Goal: Information Seeking & Learning: Learn about a topic

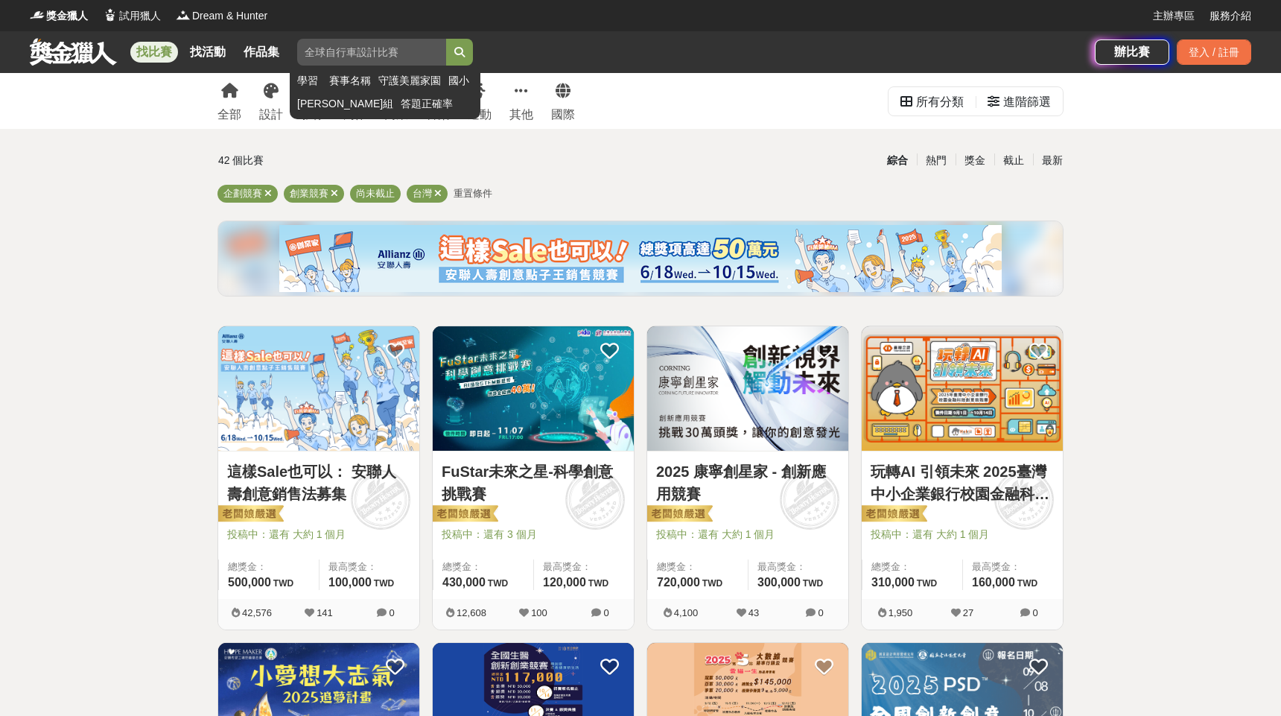
click at [310, 54] on input "search" at bounding box center [371, 52] width 149 height 27
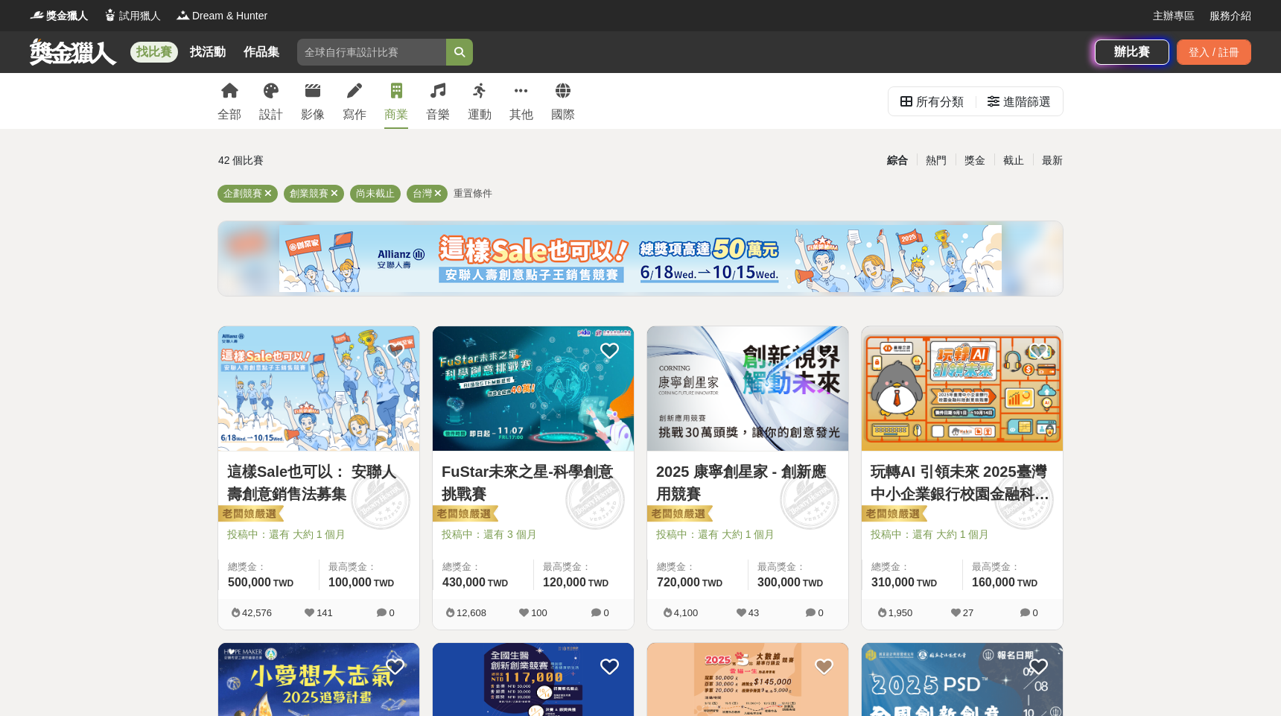
click at [392, 106] on div "商業" at bounding box center [396, 115] width 24 height 18
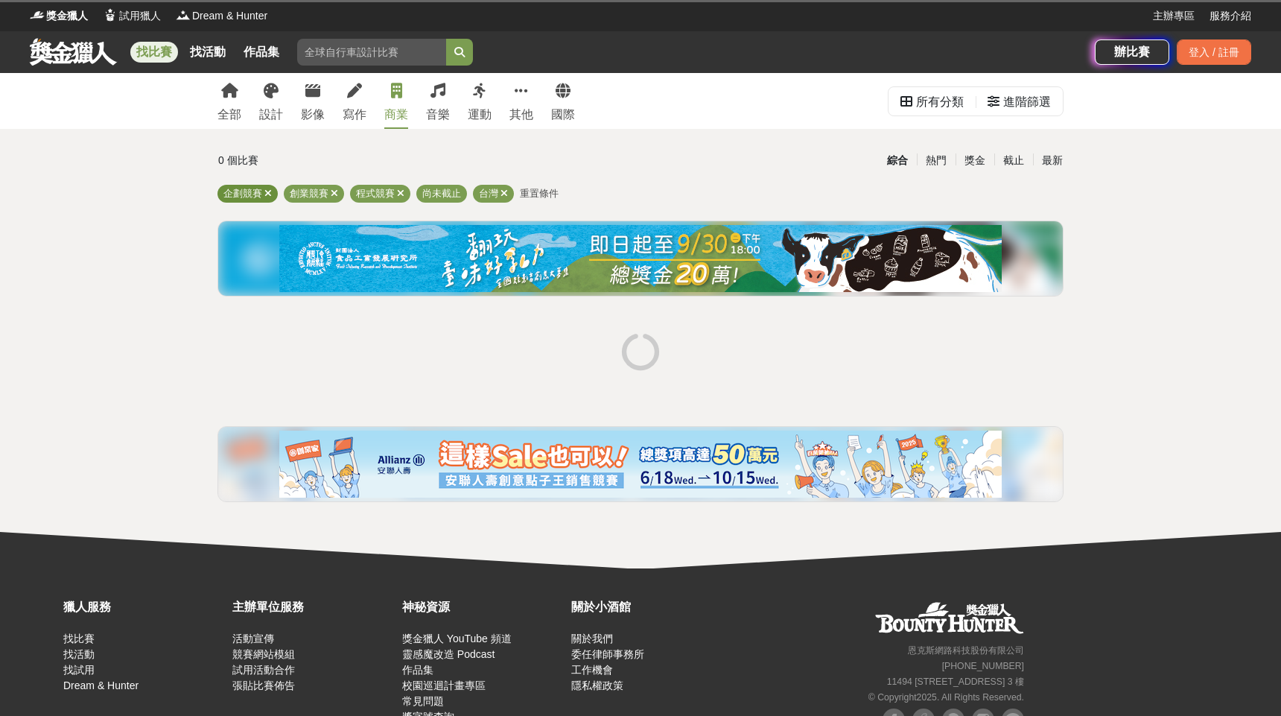
click at [259, 194] on span "企劃競賽" at bounding box center [242, 193] width 39 height 11
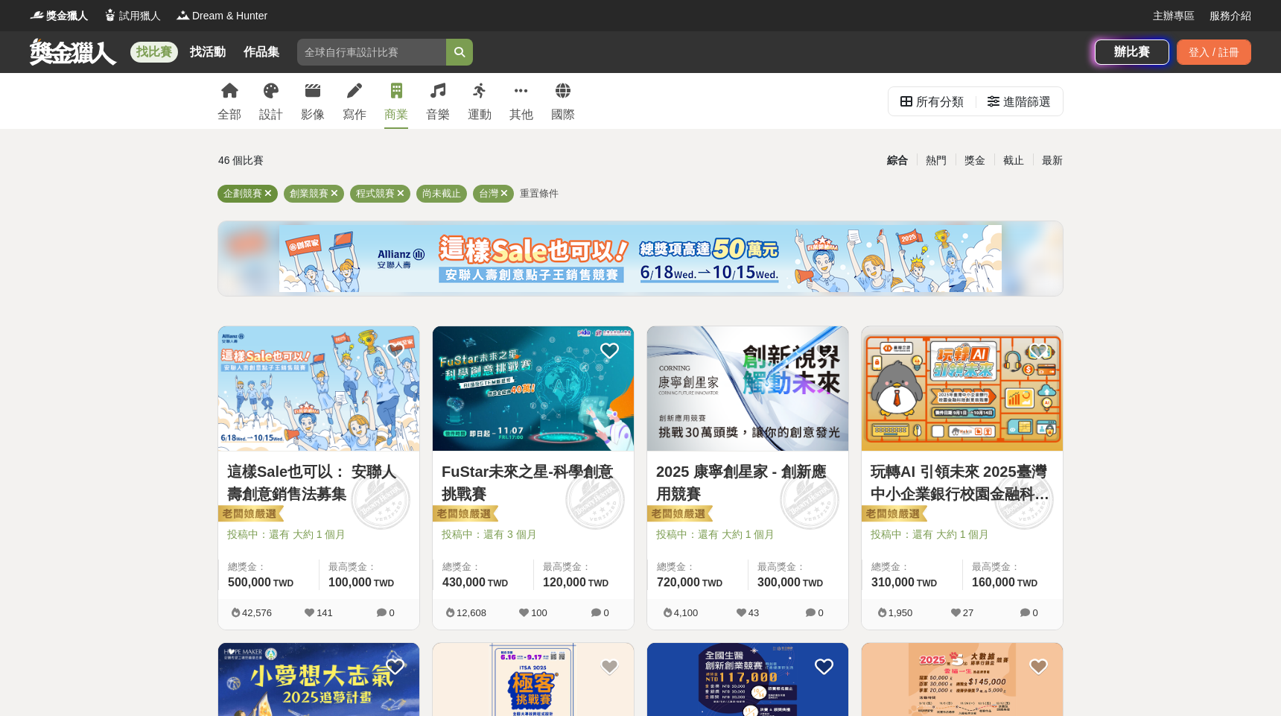
click at [269, 194] on icon at bounding box center [267, 193] width 7 height 10
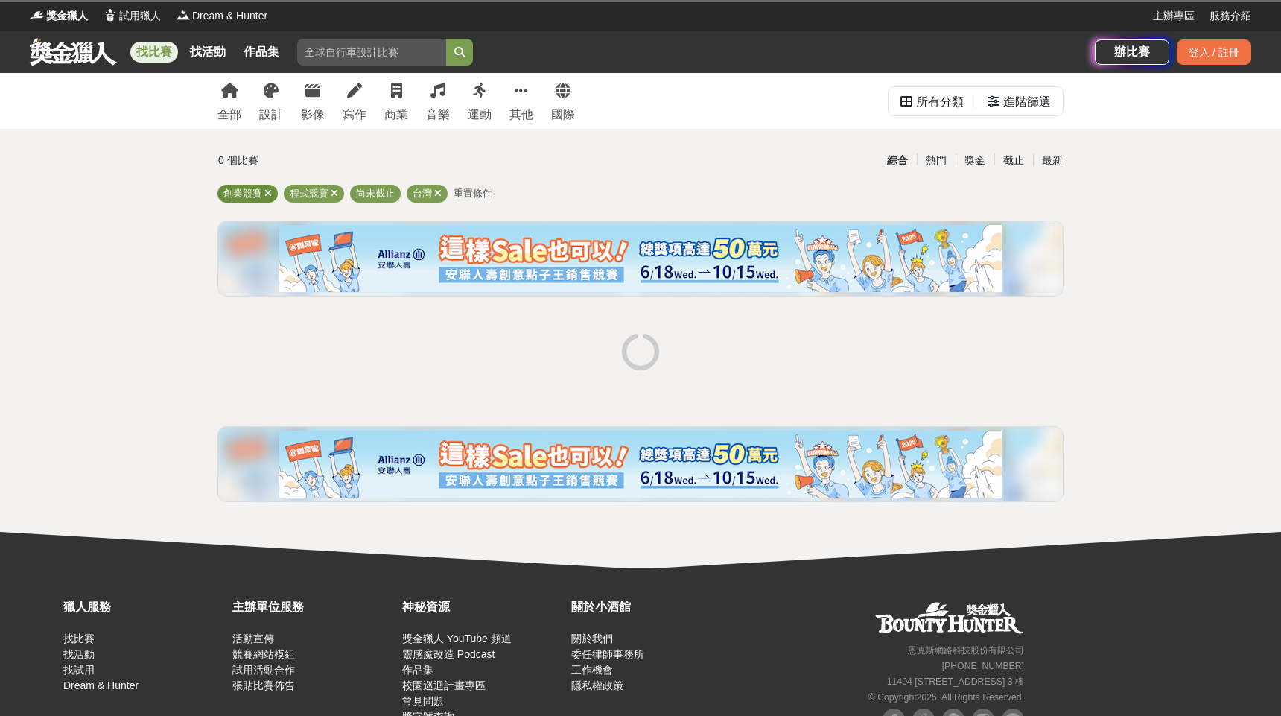
click at [269, 194] on icon at bounding box center [267, 193] width 7 height 10
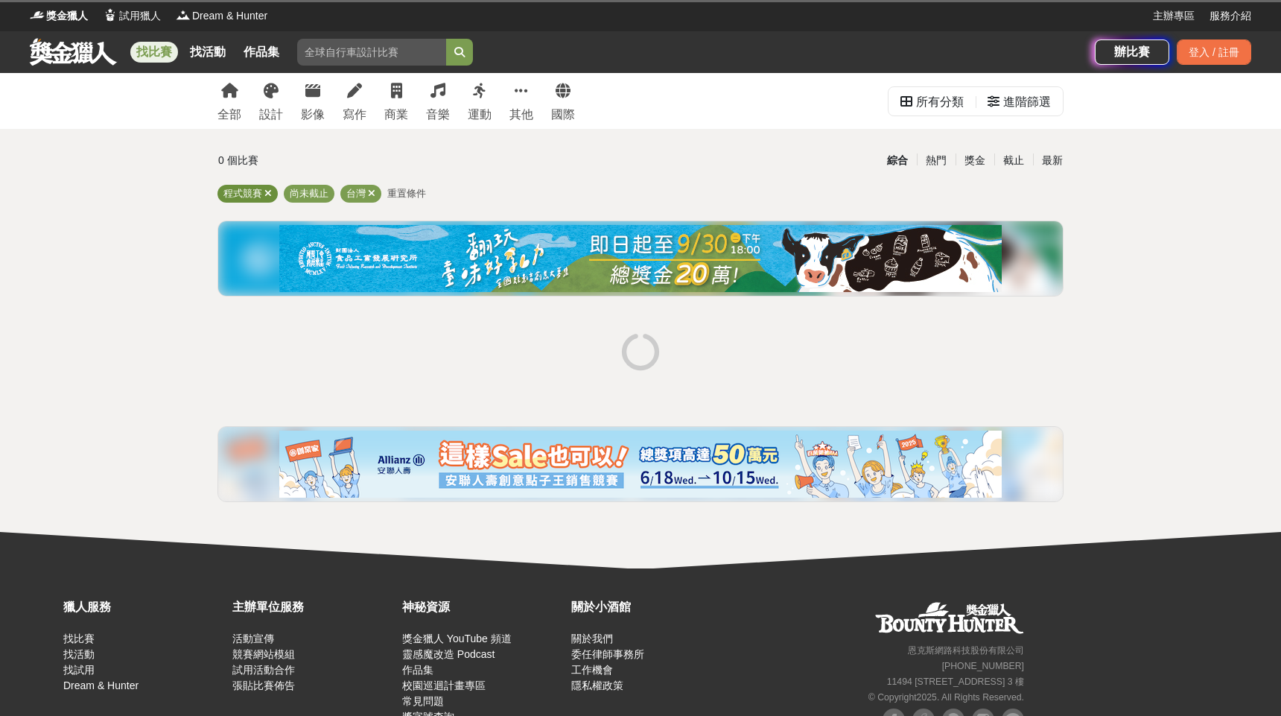
click at [269, 194] on icon at bounding box center [267, 193] width 7 height 10
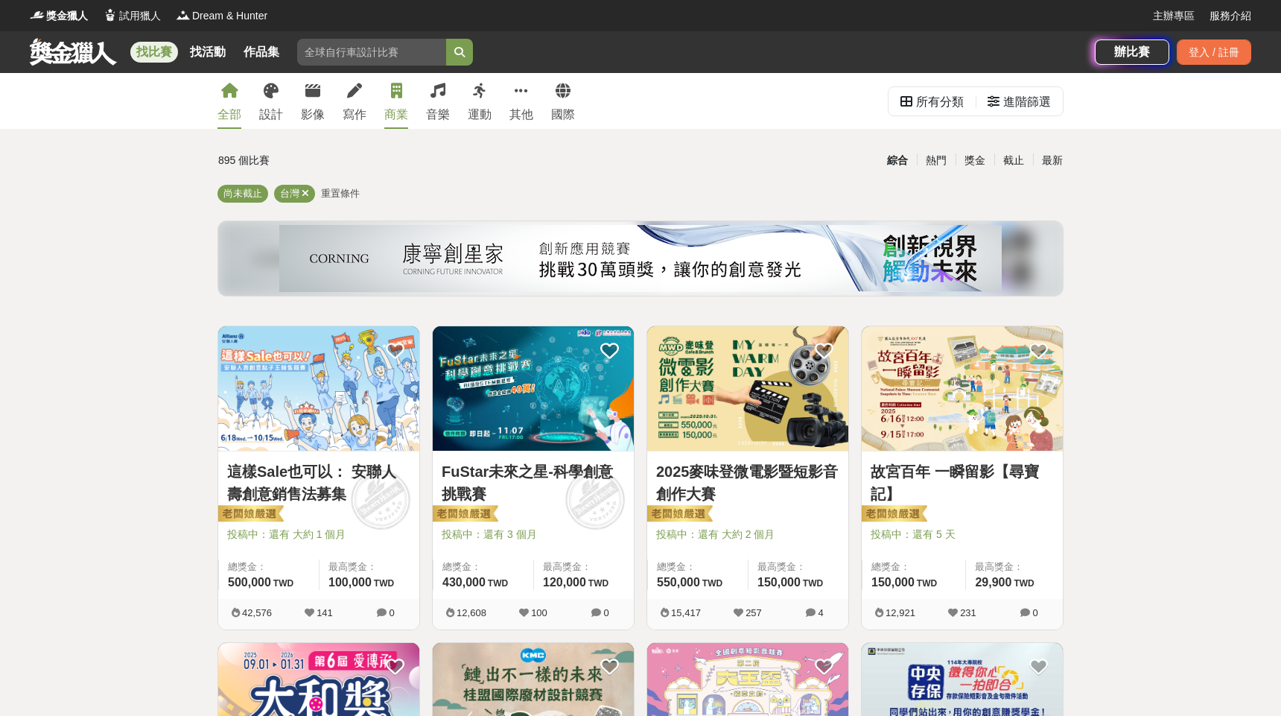
click at [404, 98] on link "商業" at bounding box center [396, 101] width 24 height 56
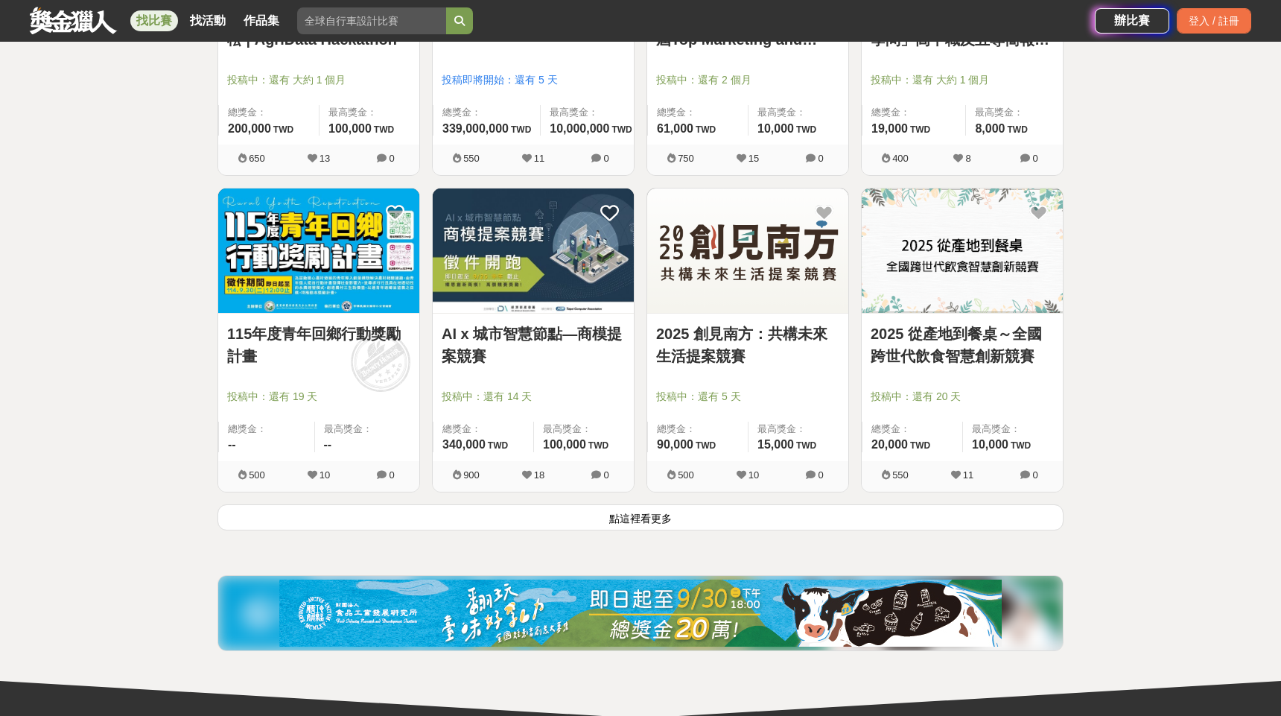
scroll to position [1752, 0]
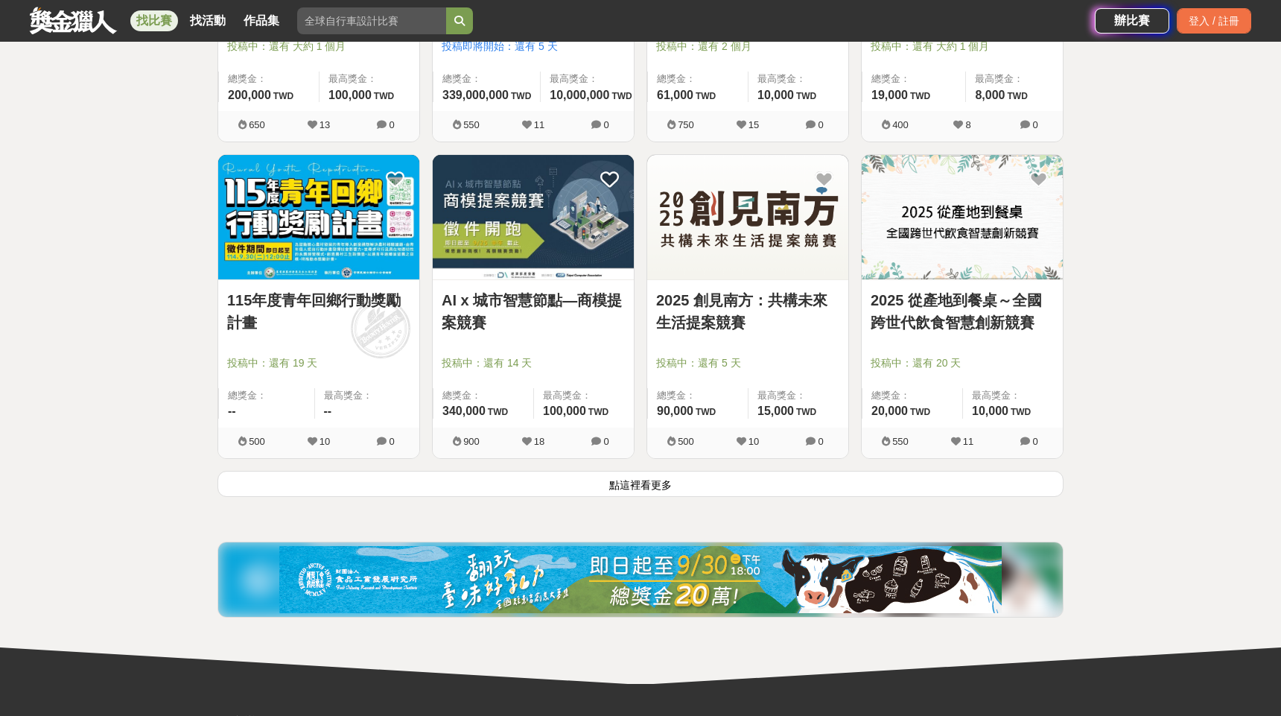
click at [520, 482] on button "點這裡看更多" at bounding box center [640, 484] width 846 height 26
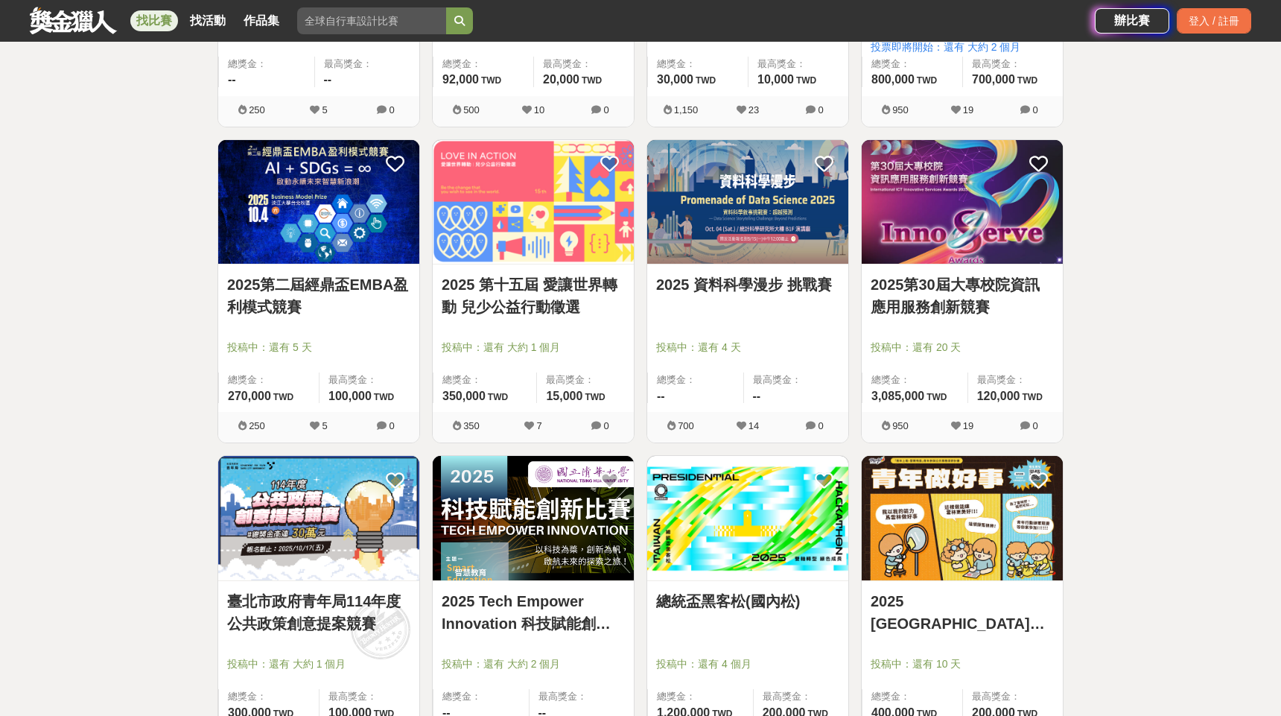
scroll to position [3021, 0]
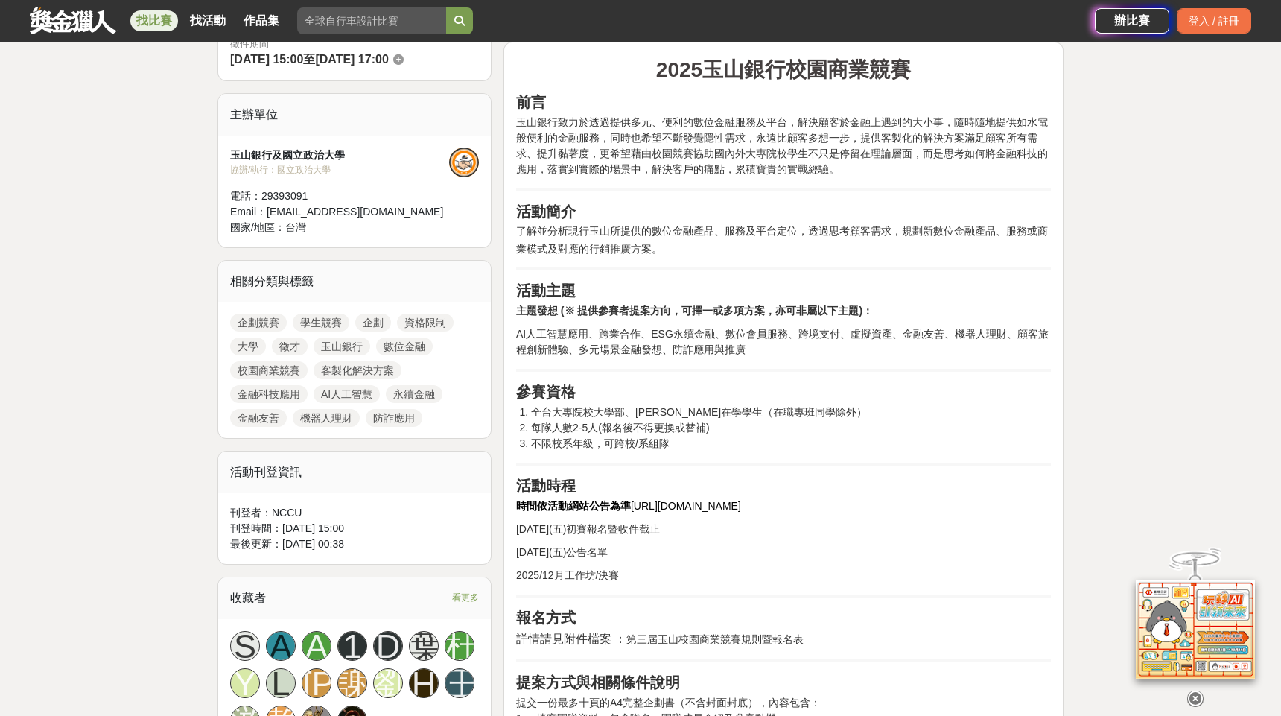
scroll to position [462, 0]
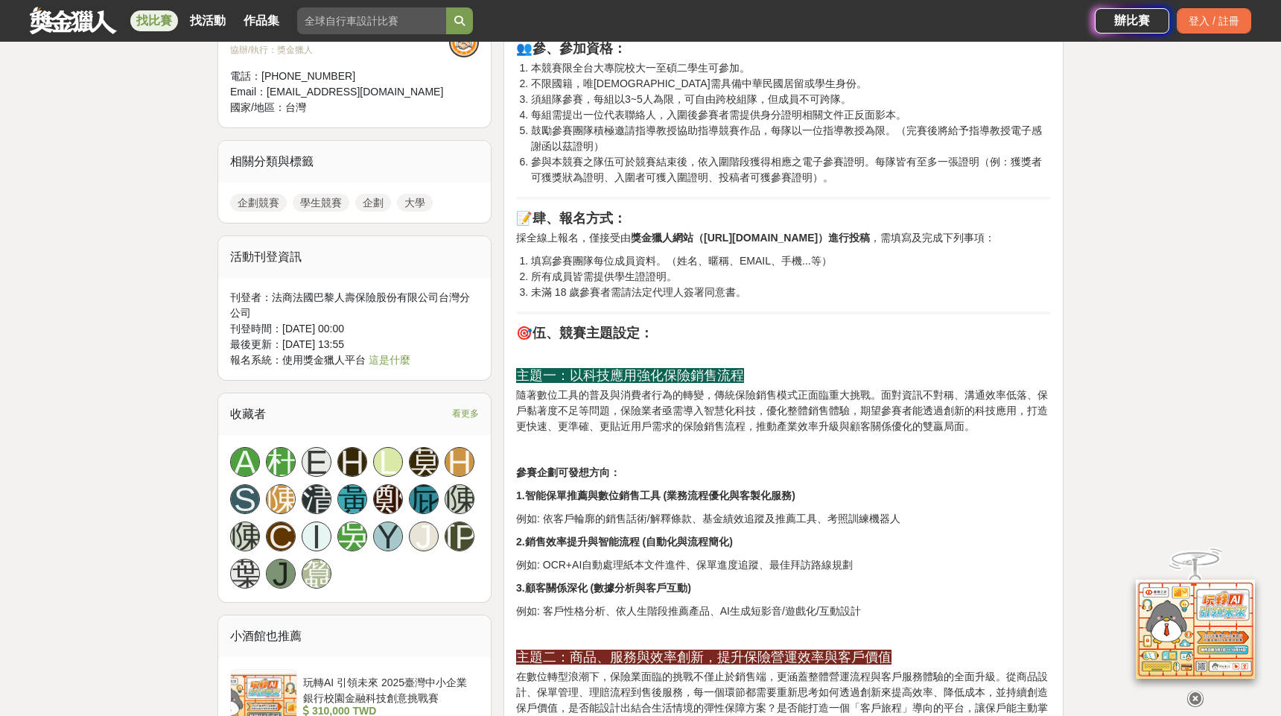
scroll to position [1059, 0]
